Goal: Transaction & Acquisition: Purchase product/service

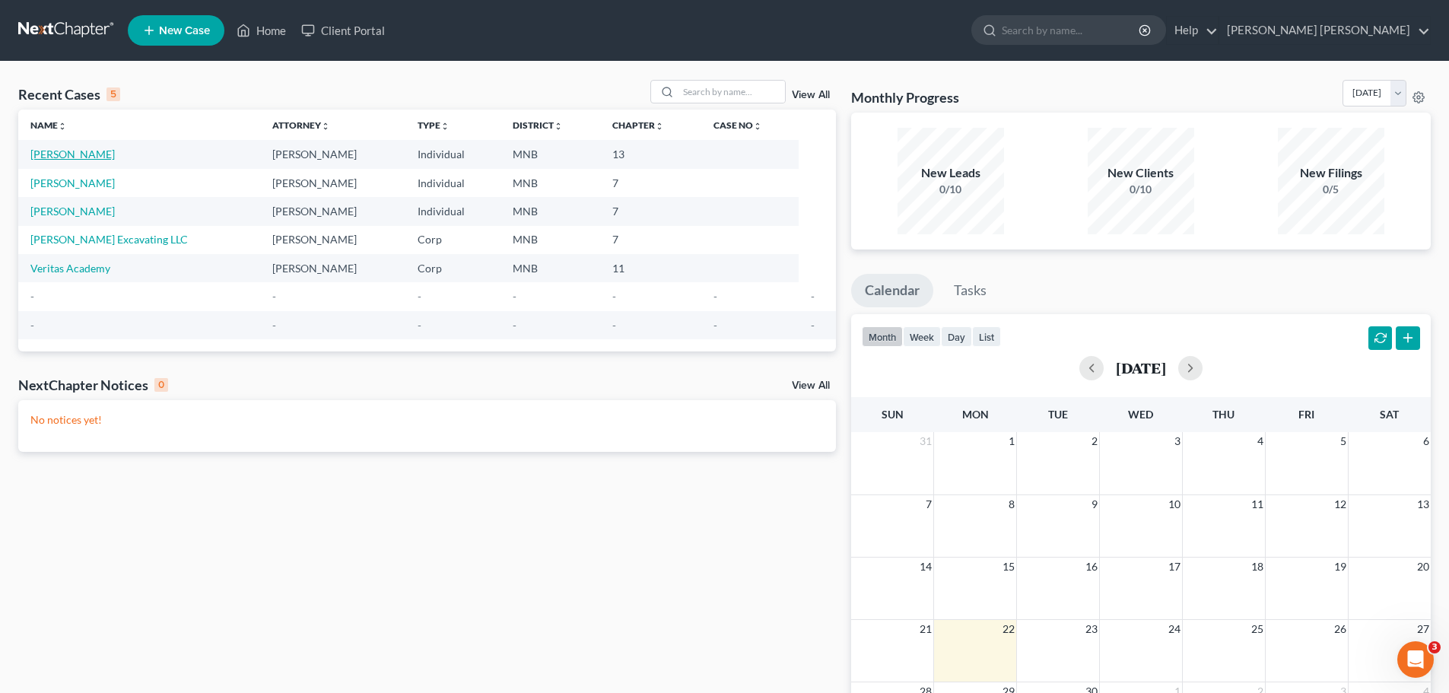
click at [97, 155] on link "[PERSON_NAME]" at bounding box center [72, 154] width 84 height 13
select select "10"
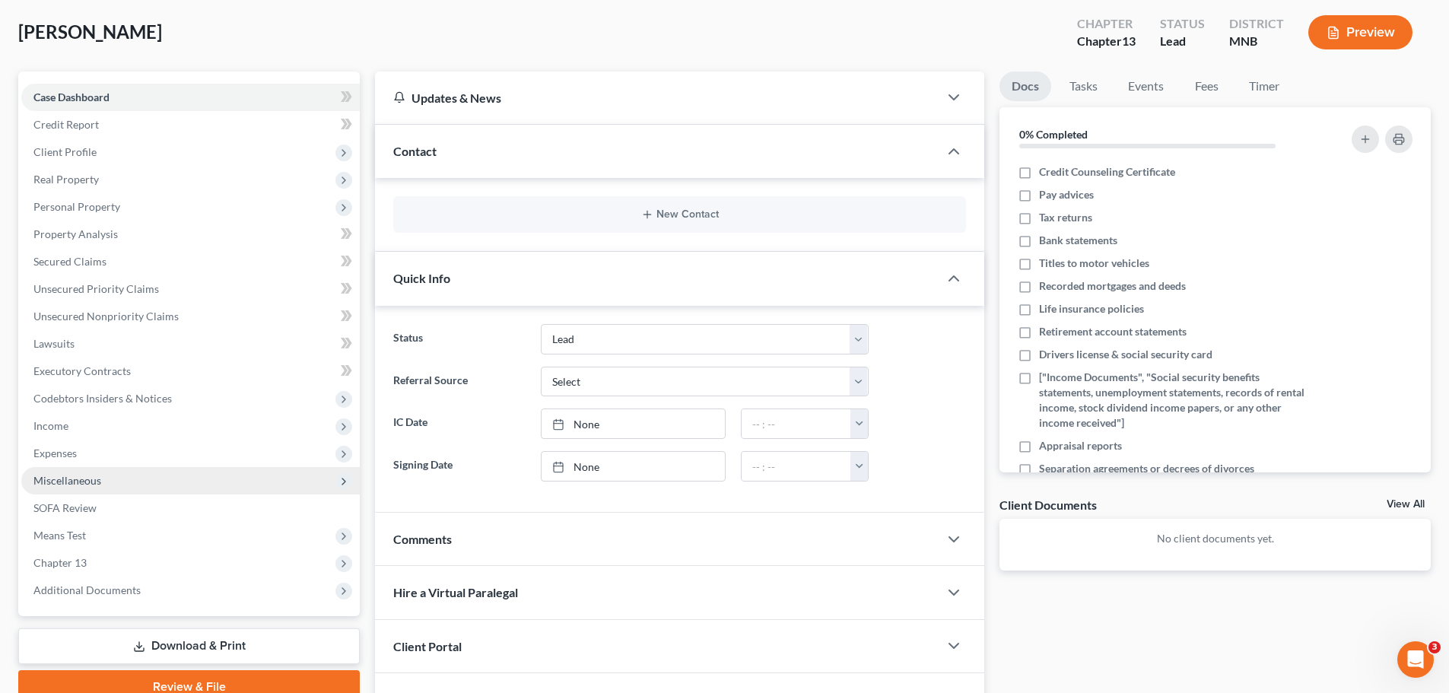
scroll to position [166, 0]
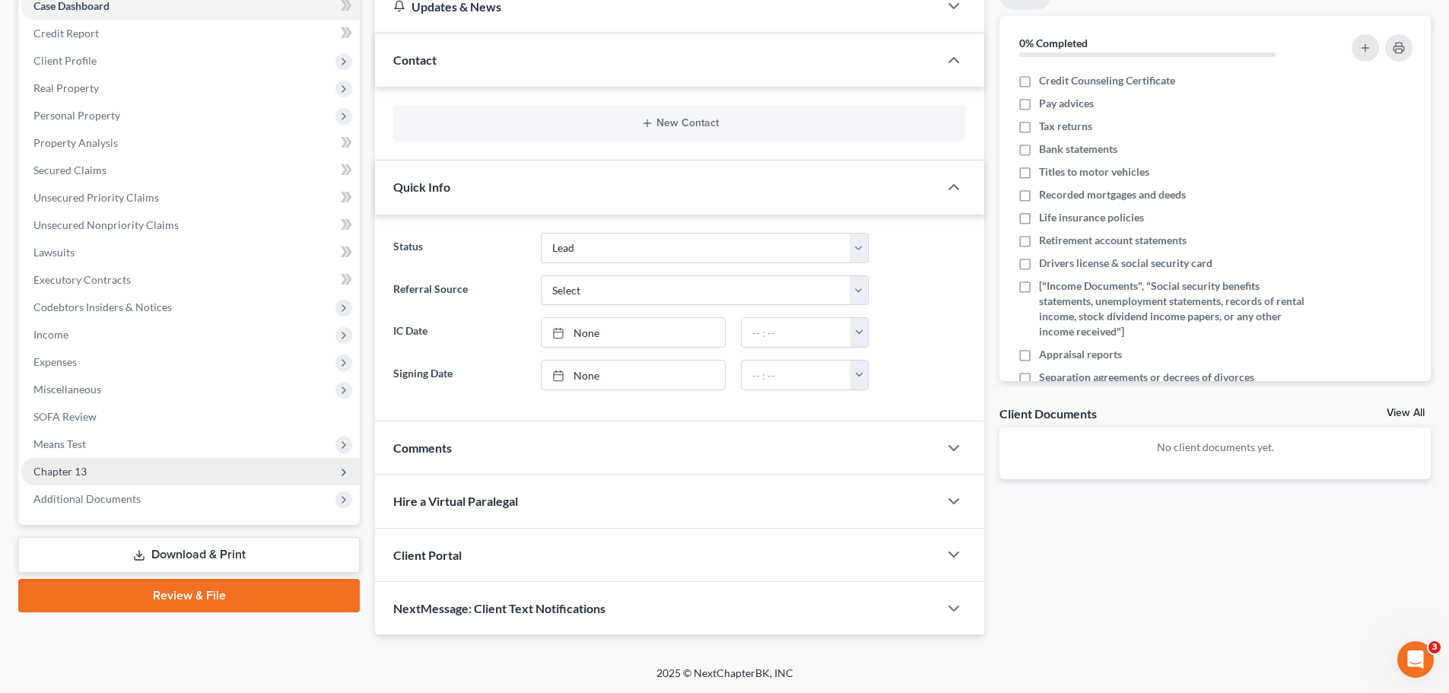
click at [135, 467] on span "Chapter 13" at bounding box center [190, 471] width 338 height 27
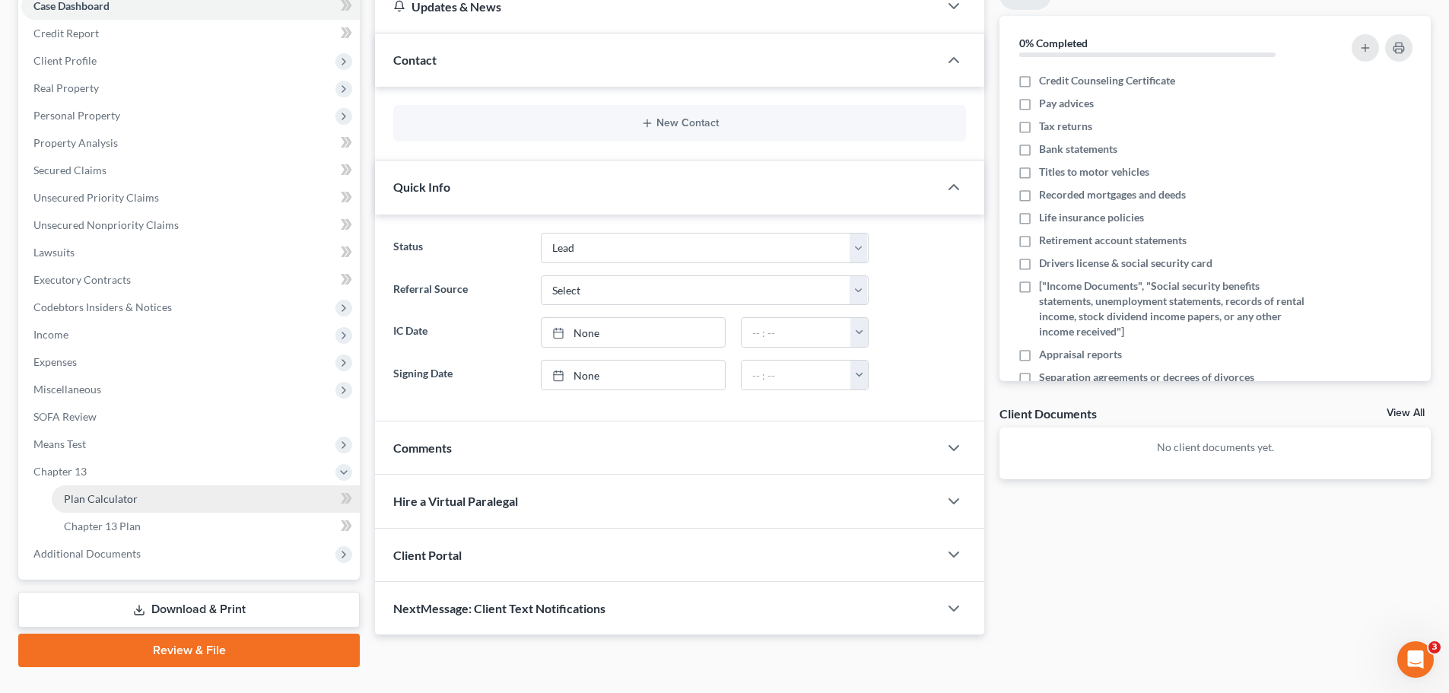
click at [125, 498] on span "Plan Calculator" at bounding box center [101, 498] width 74 height 13
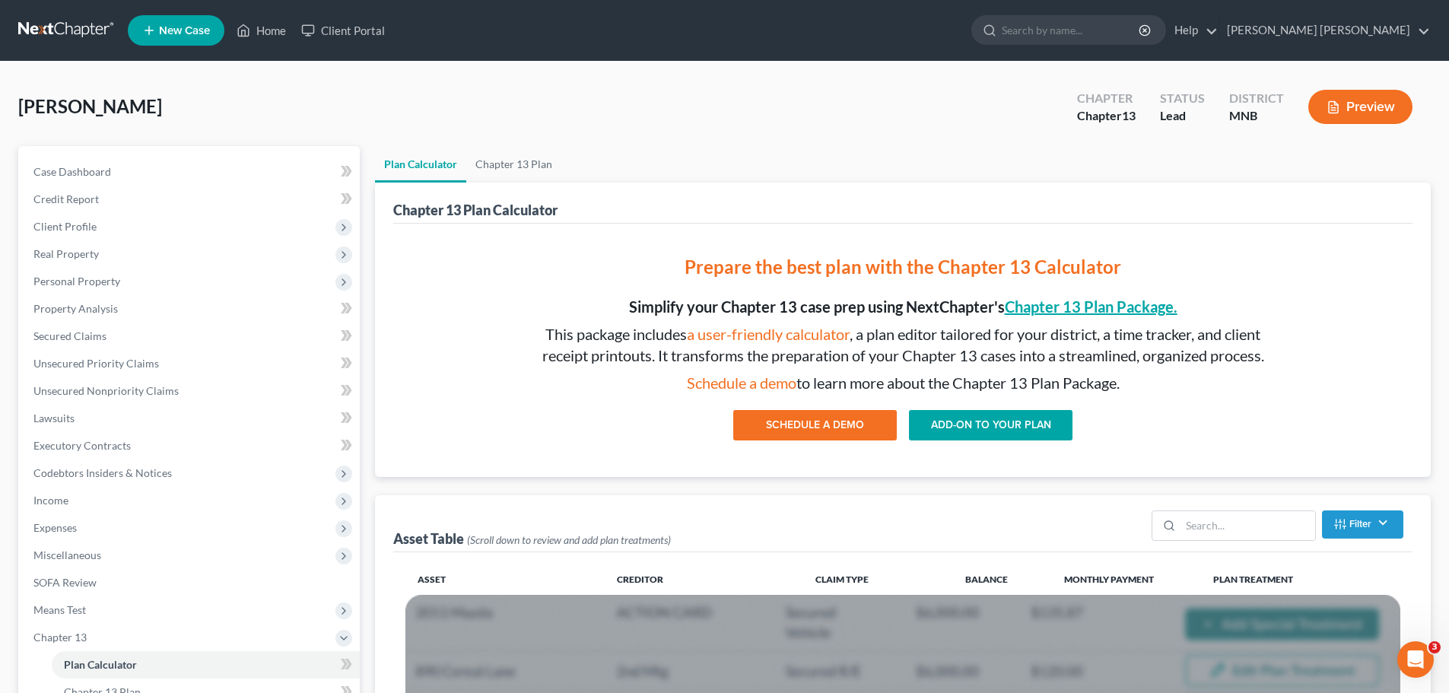
click at [1086, 299] on link "Chapter 13 Plan Package." at bounding box center [1091, 306] width 173 height 18
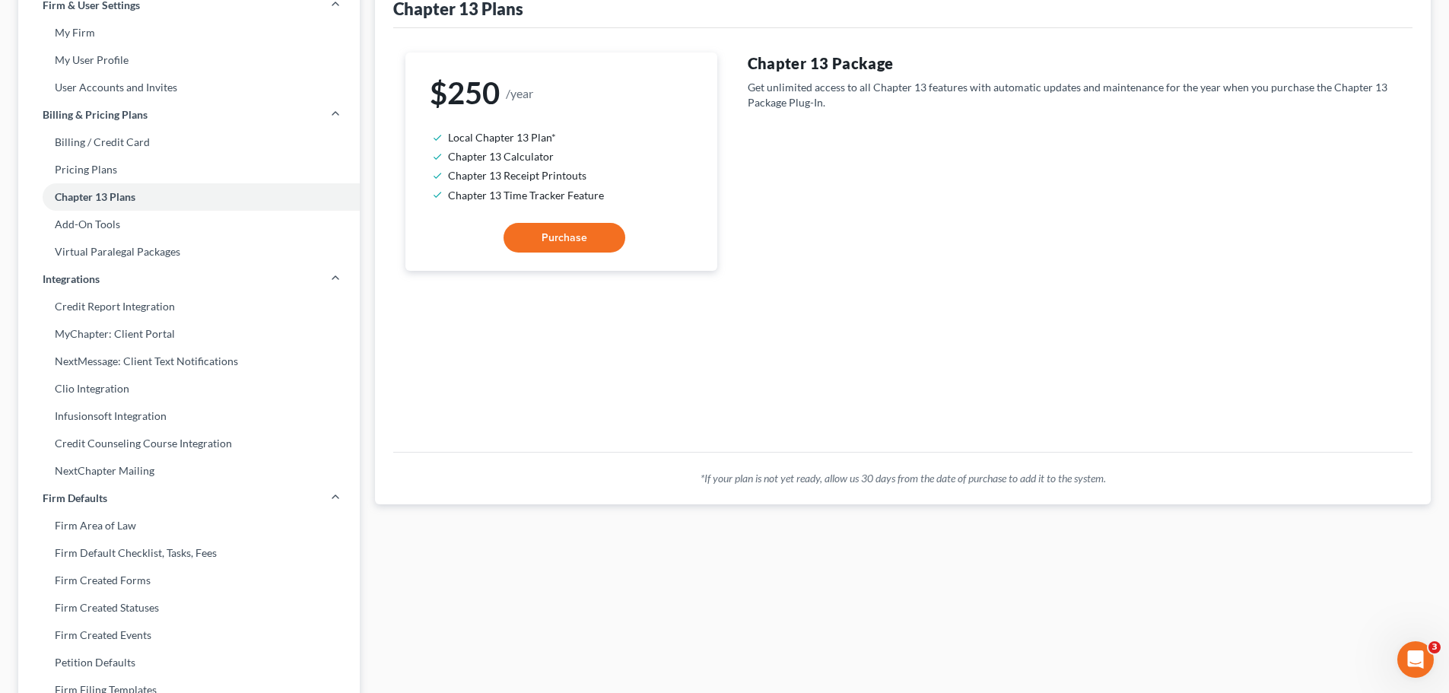
scroll to position [152, 0]
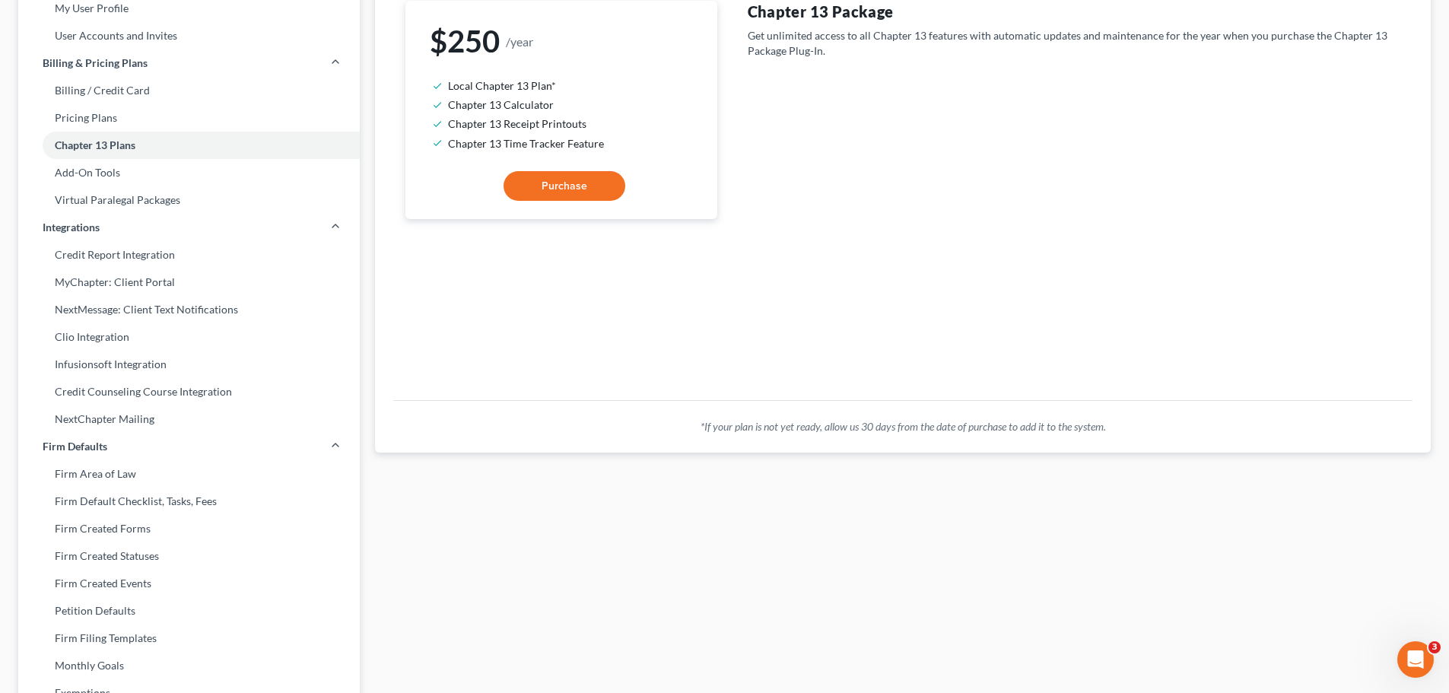
click at [550, 181] on span "Purchase" at bounding box center [565, 185] width 46 height 13
select select "41"
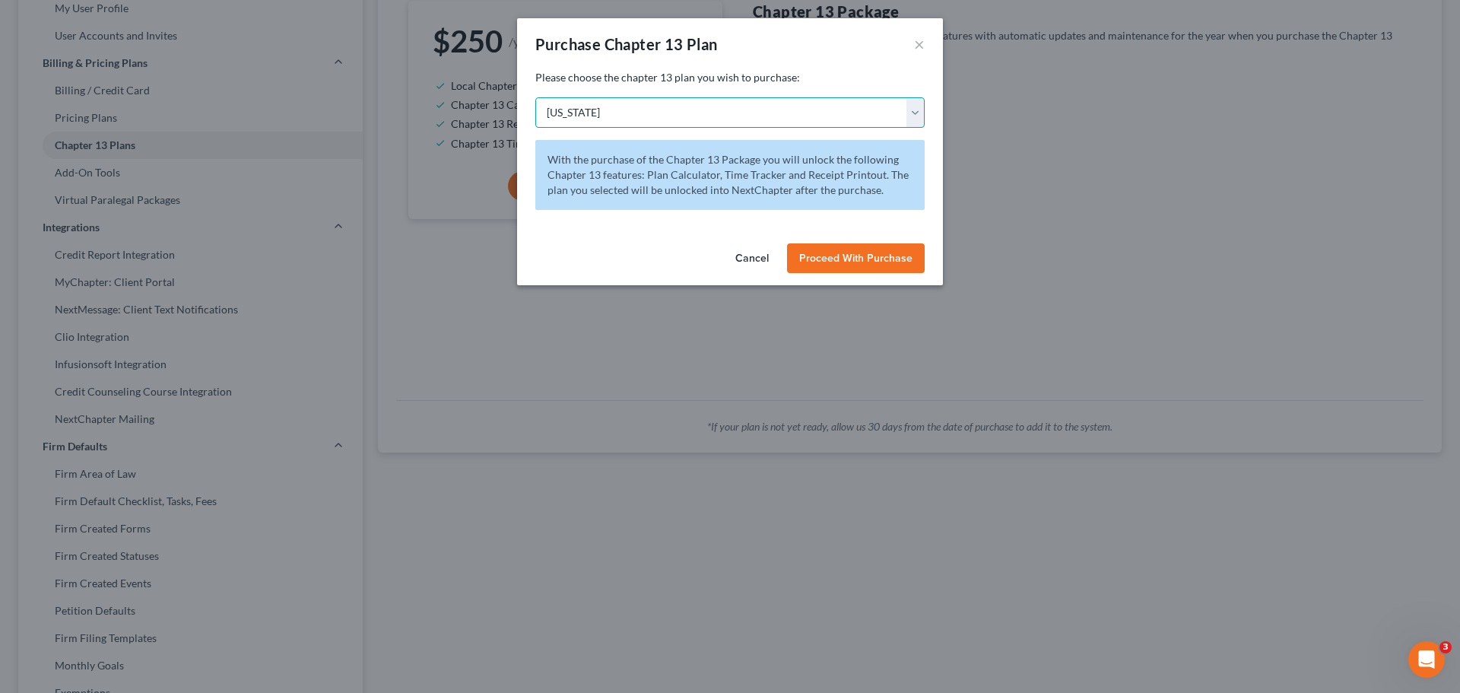
click at [735, 124] on select "[US_STATE] - [GEOGRAPHIC_DATA] [US_STATE] - [GEOGRAPHIC_DATA][US_STATE] - South…" at bounding box center [729, 112] width 389 height 30
click at [836, 66] on div "Purchase Chapter 13 Plan ×" at bounding box center [730, 44] width 426 height 52
click at [884, 248] on button "Proceed With Purchase" at bounding box center [856, 258] width 138 height 30
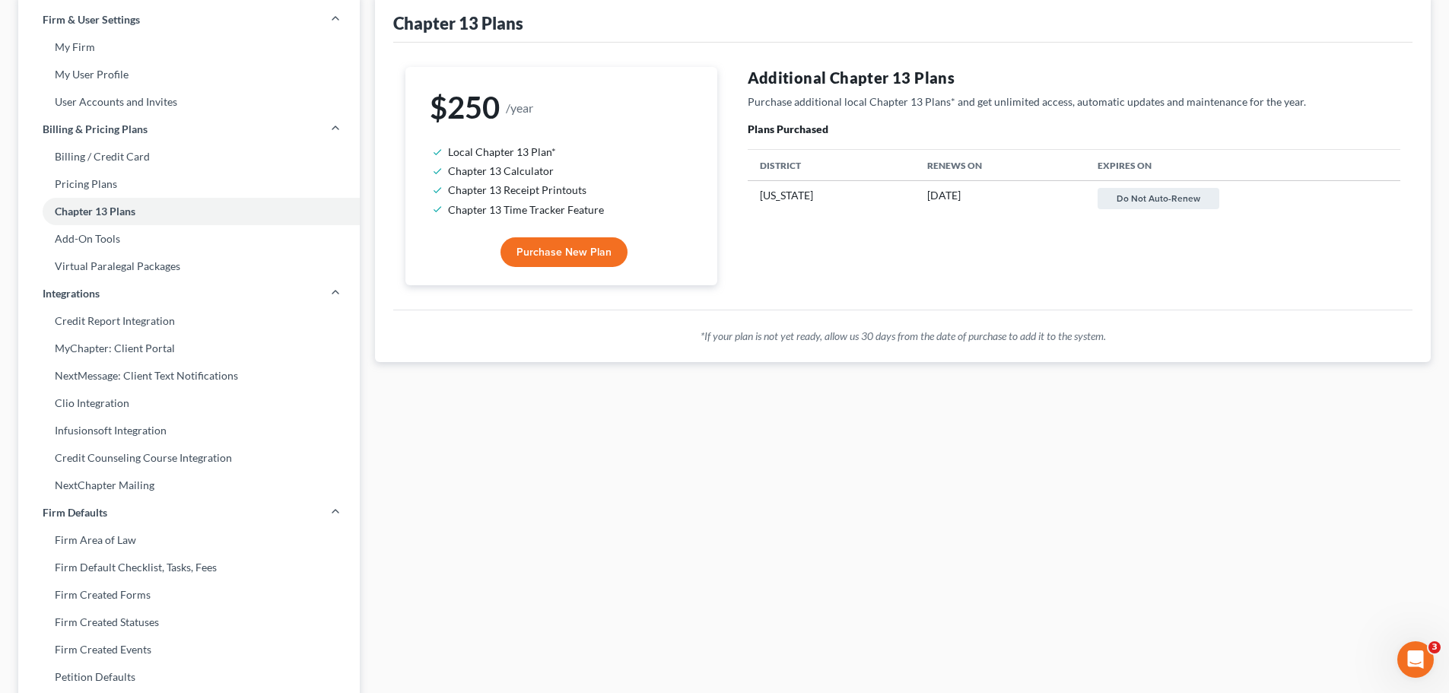
scroll to position [0, 0]
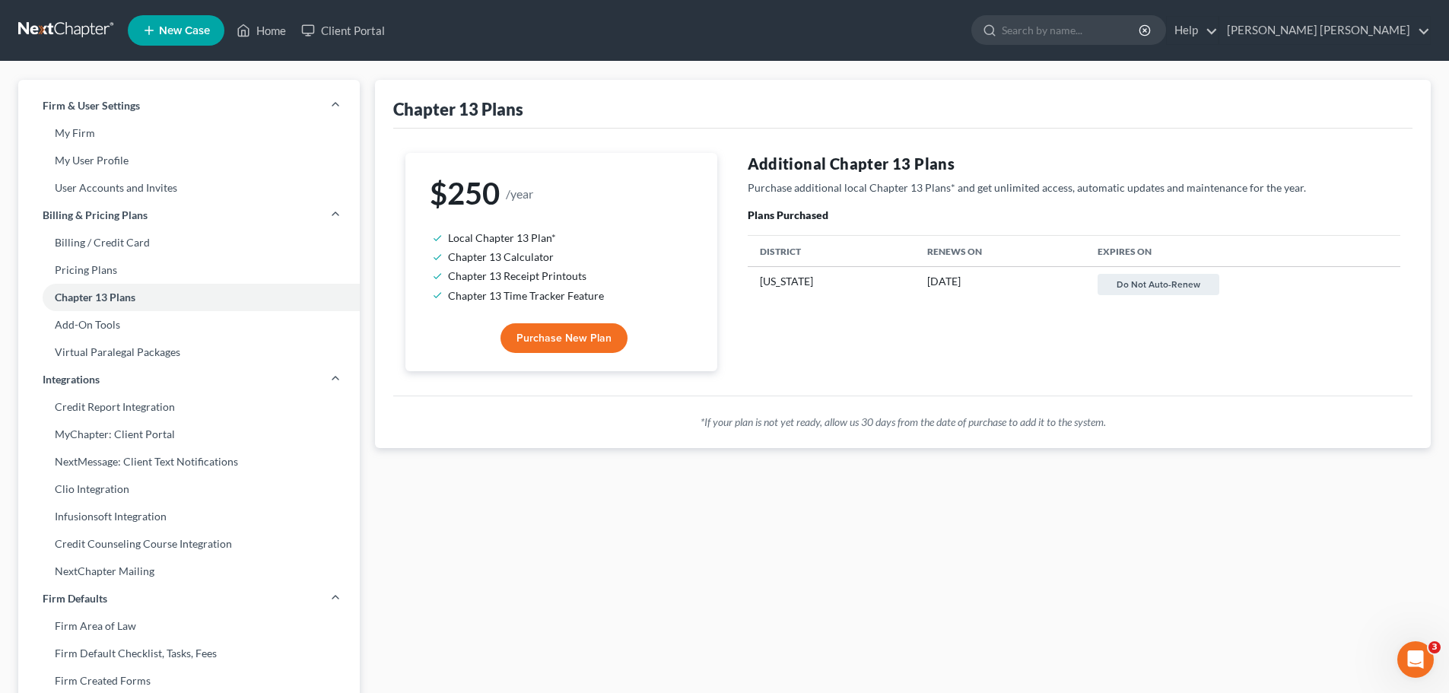
click at [77, 39] on link at bounding box center [66, 30] width 97 height 27
